Goal: Transaction & Acquisition: Purchase product/service

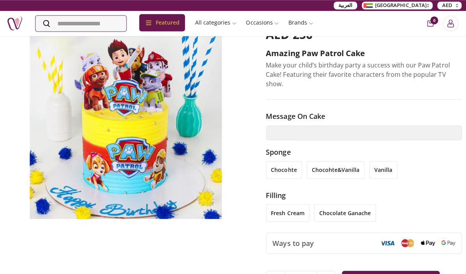
scroll to position [0, 1]
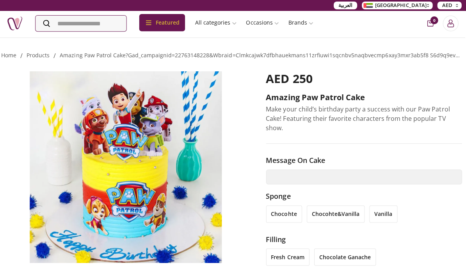
click at [77, 228] on img at bounding box center [126, 166] width 249 height 191
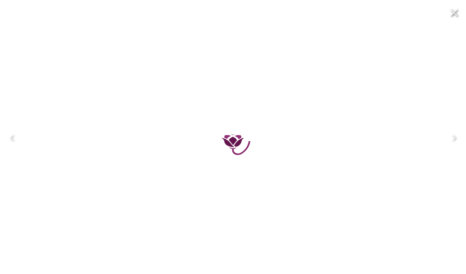
click at [76, 228] on div at bounding box center [233, 137] width 466 height 274
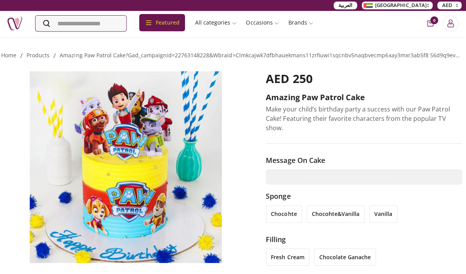
click at [53, 201] on img at bounding box center [126, 166] width 249 height 191
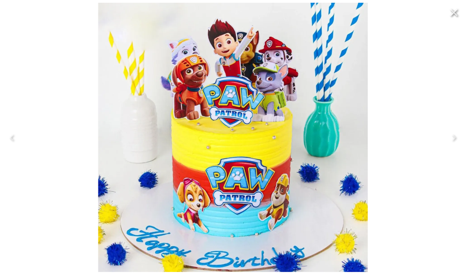
click at [55, 185] on div at bounding box center [233, 137] width 466 height 274
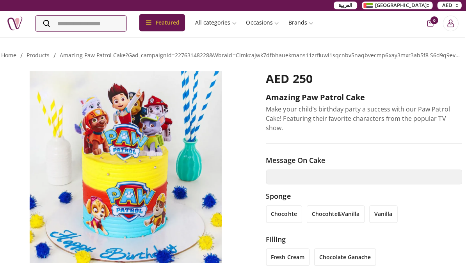
click at [71, 199] on img at bounding box center [126, 166] width 249 height 191
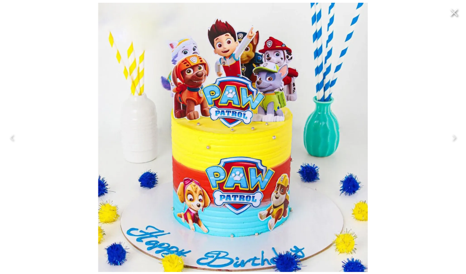
click at [83, 214] on div at bounding box center [233, 137] width 466 height 274
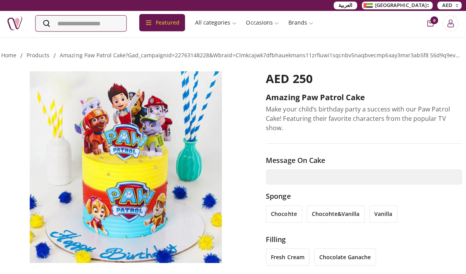
click at [85, 207] on img at bounding box center [126, 166] width 249 height 191
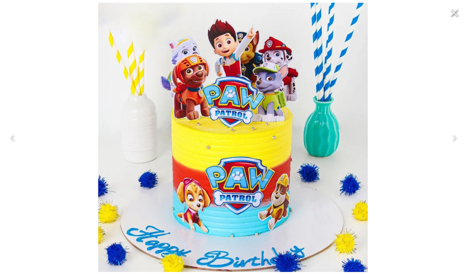
click at [71, 198] on div at bounding box center [233, 137] width 466 height 274
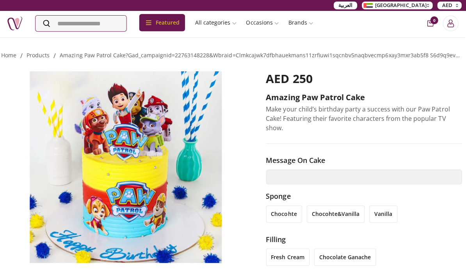
click at [69, 198] on img at bounding box center [126, 166] width 249 height 191
click at [72, 198] on img at bounding box center [126, 166] width 249 height 191
